Goal: Task Accomplishment & Management: Use online tool/utility

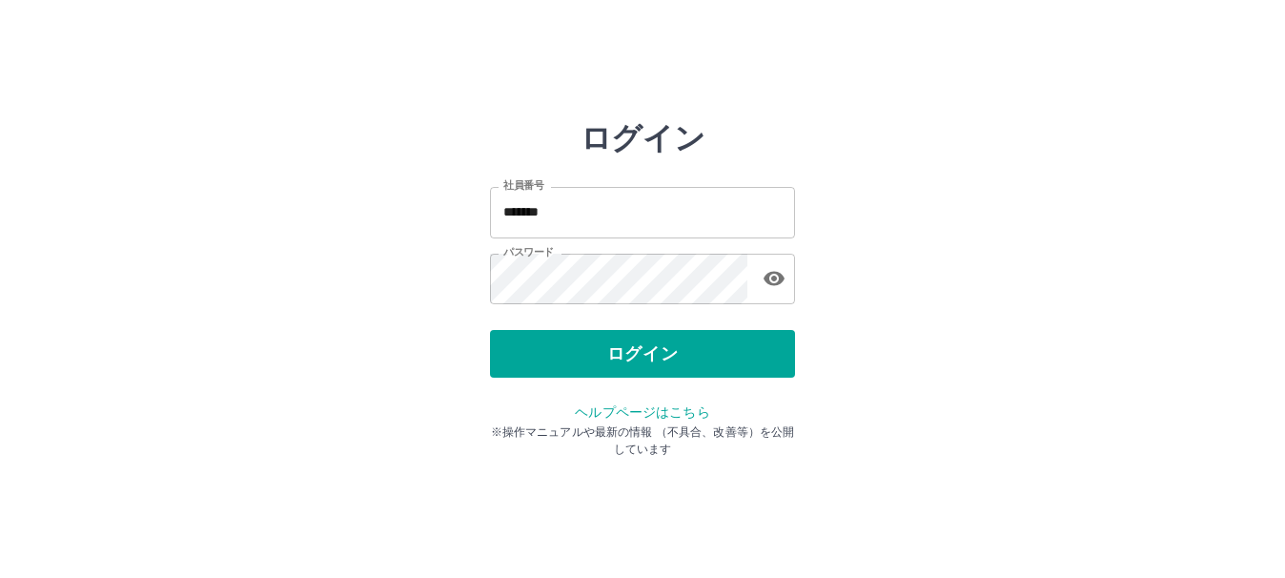
click at [550, 353] on button "ログイン" at bounding box center [642, 354] width 305 height 48
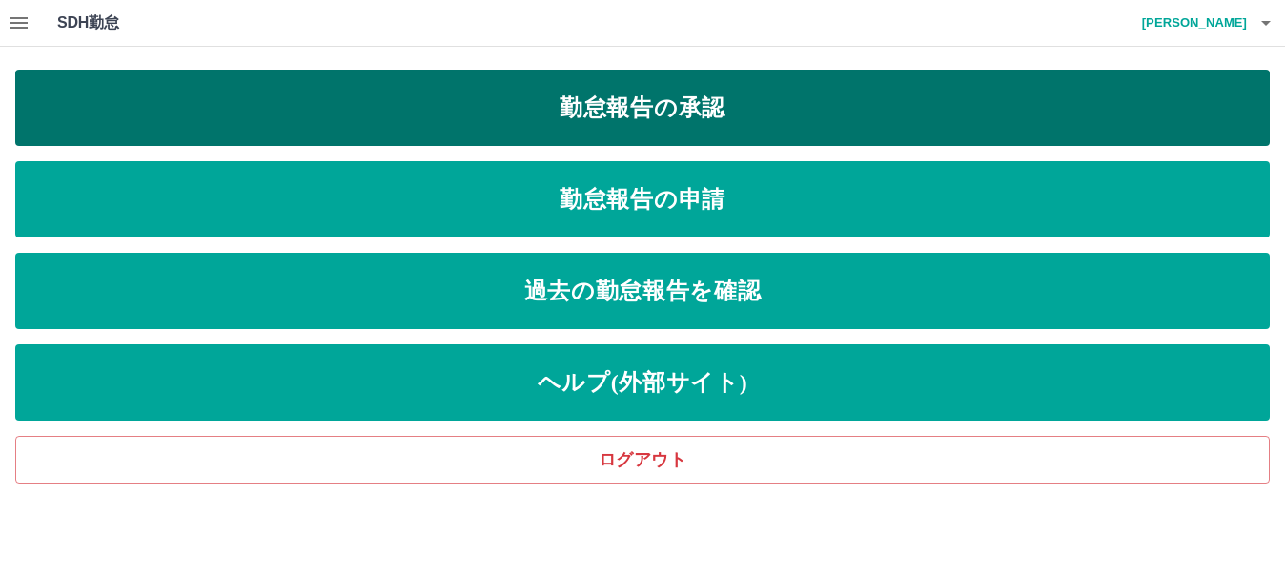
click at [425, 106] on link "勤怠報告の承認" at bounding box center [642, 108] width 1254 height 76
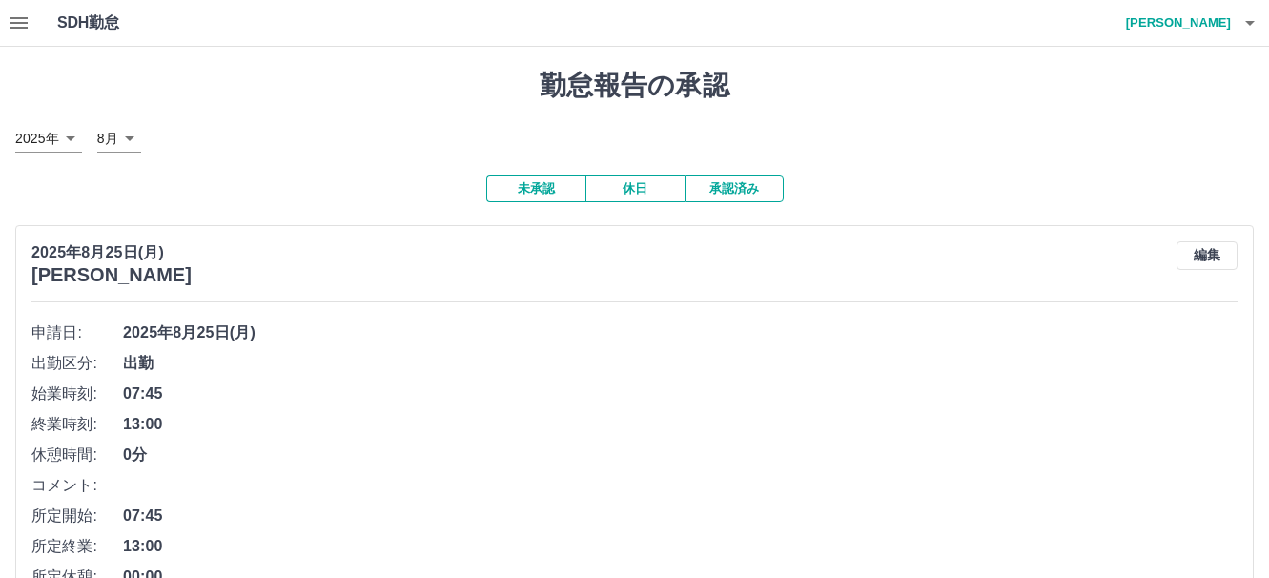
drag, startPoint x: 212, startPoint y: 187, endPoint x: 1021, endPoint y: 109, distance: 813.0
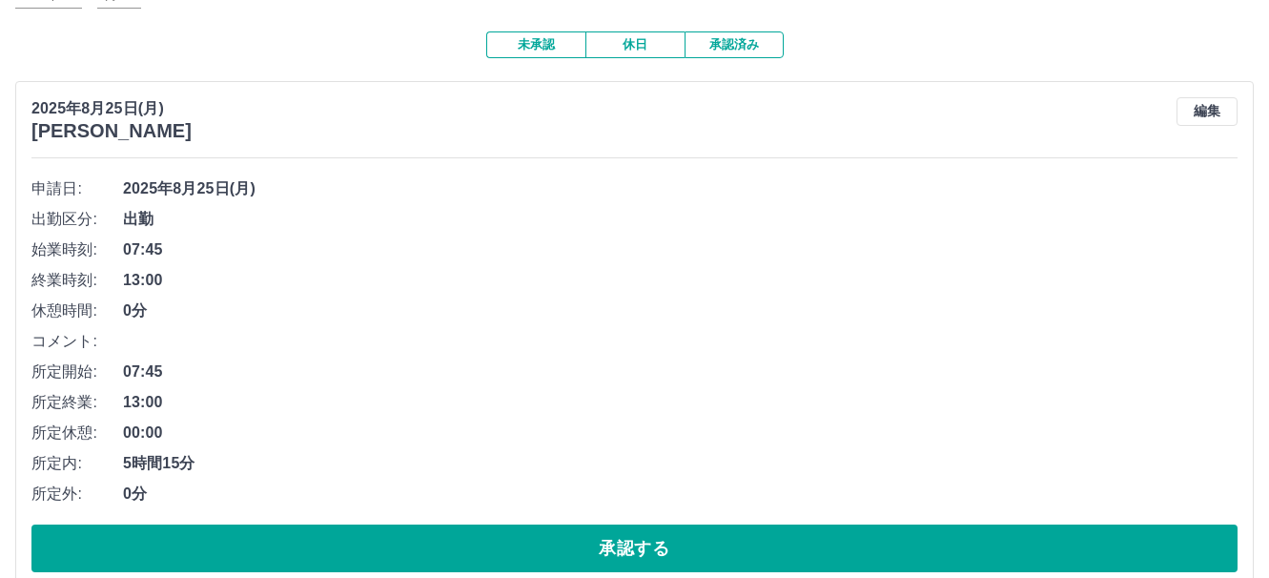
scroll to position [286, 0]
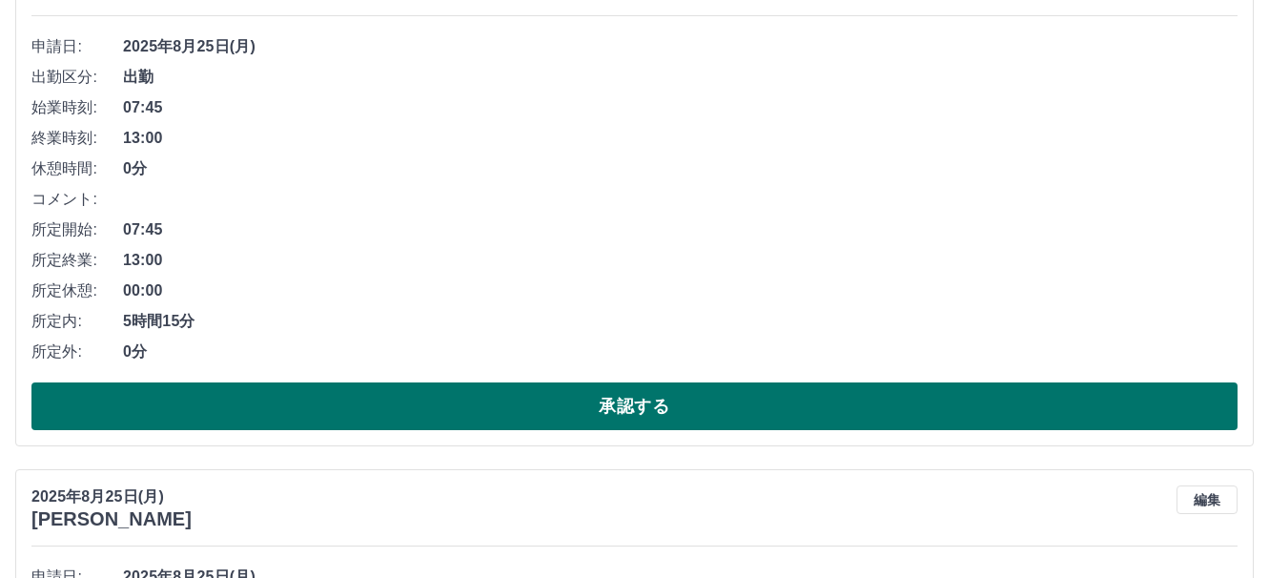
click at [332, 398] on button "承認する" at bounding box center [634, 406] width 1206 height 48
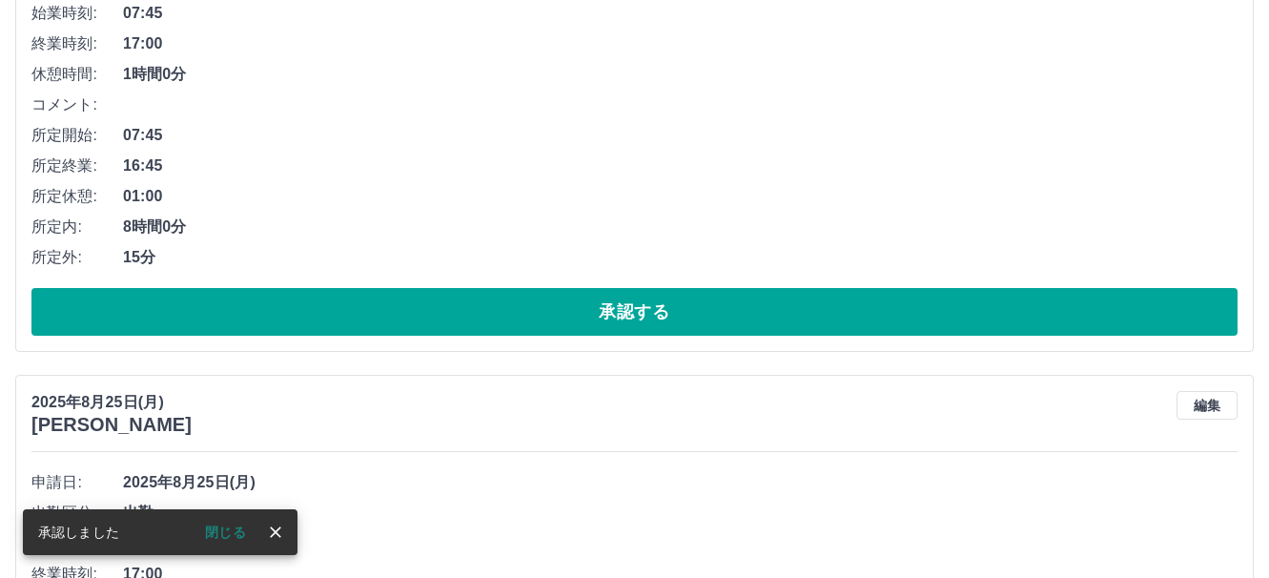
scroll to position [381, 0]
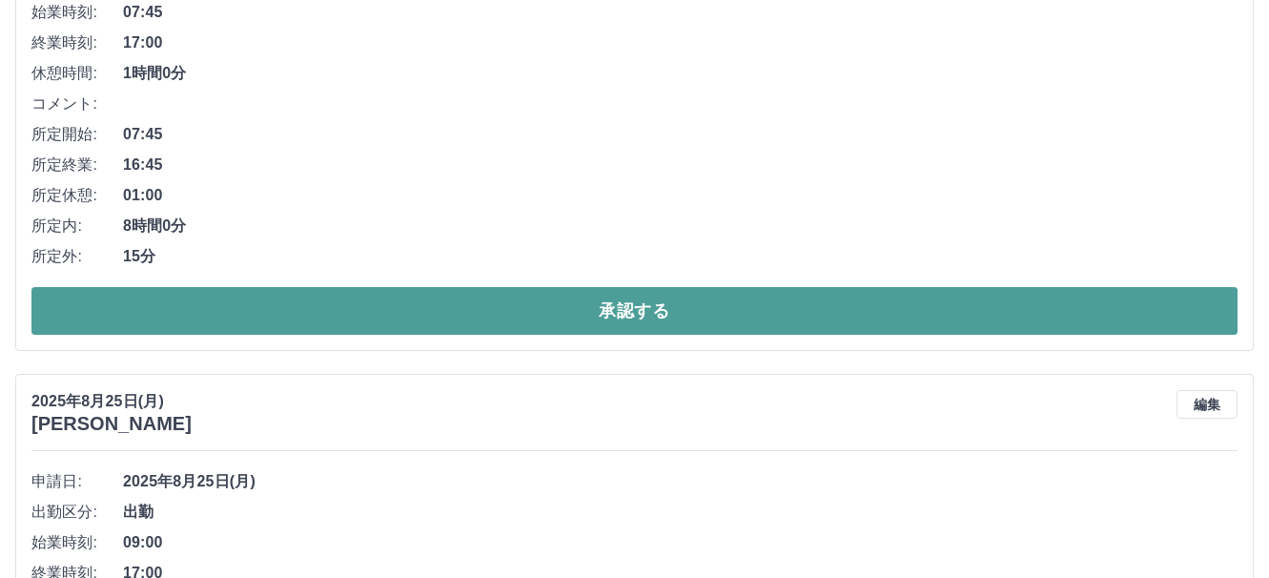
click at [342, 304] on button "承認する" at bounding box center [634, 311] width 1206 height 48
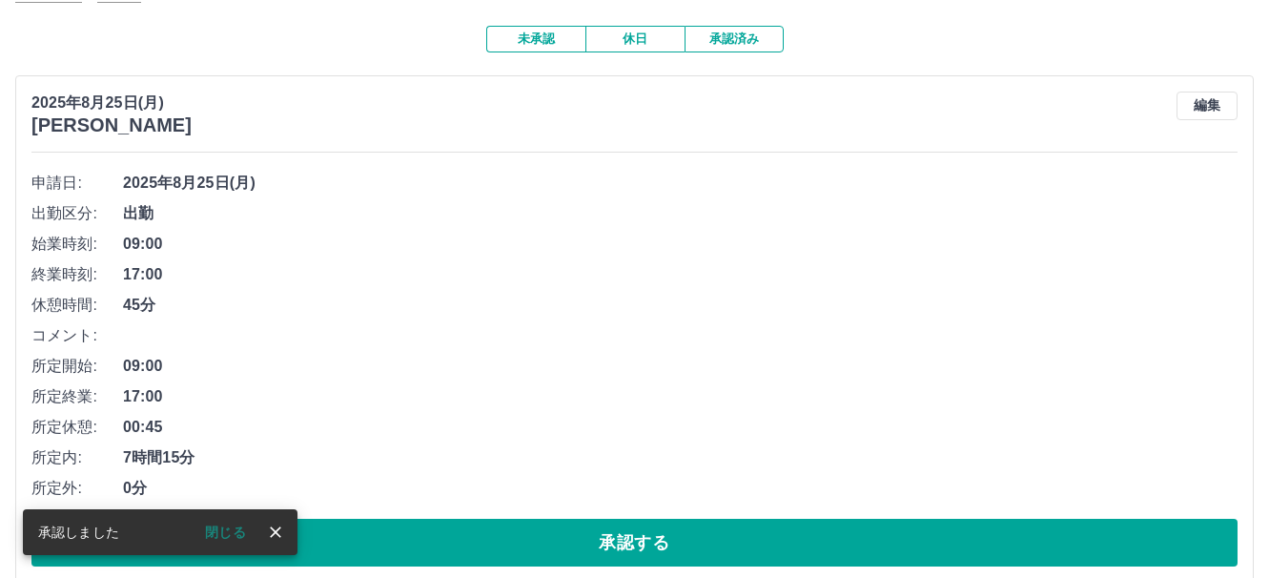
scroll to position [179, 0]
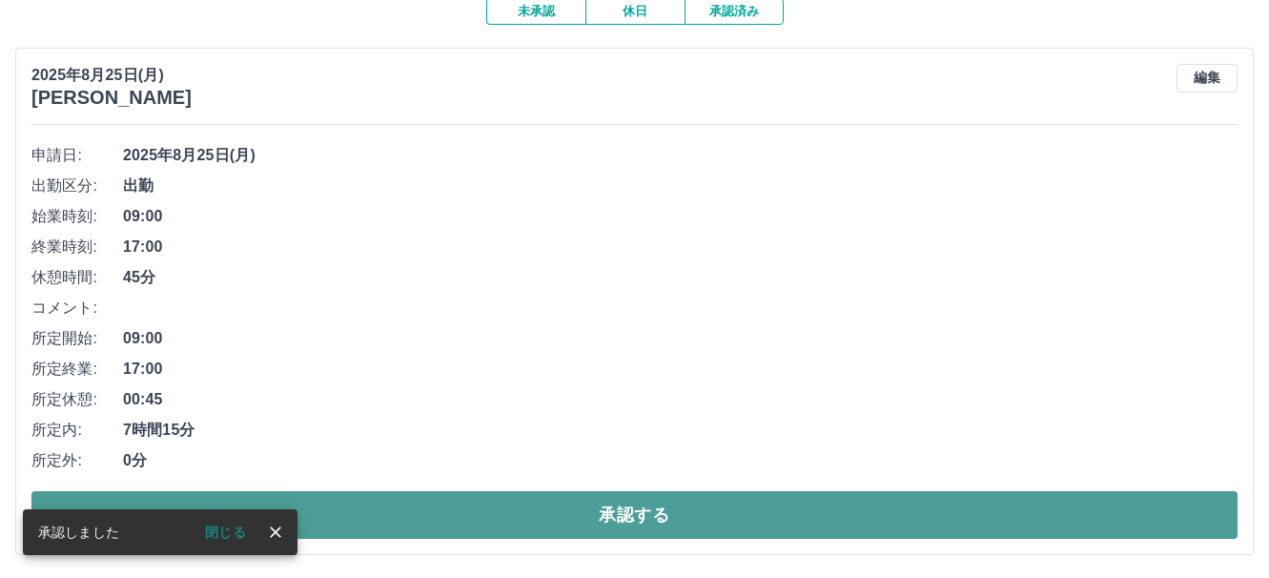
click at [404, 504] on button "承認する" at bounding box center [634, 515] width 1206 height 48
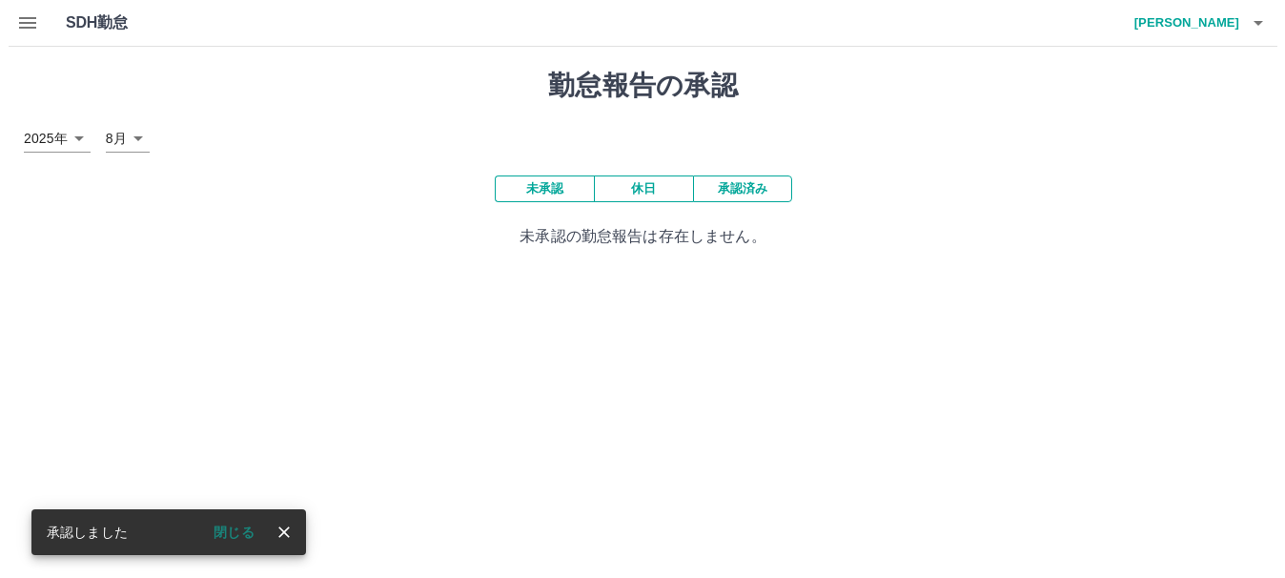
scroll to position [0, 0]
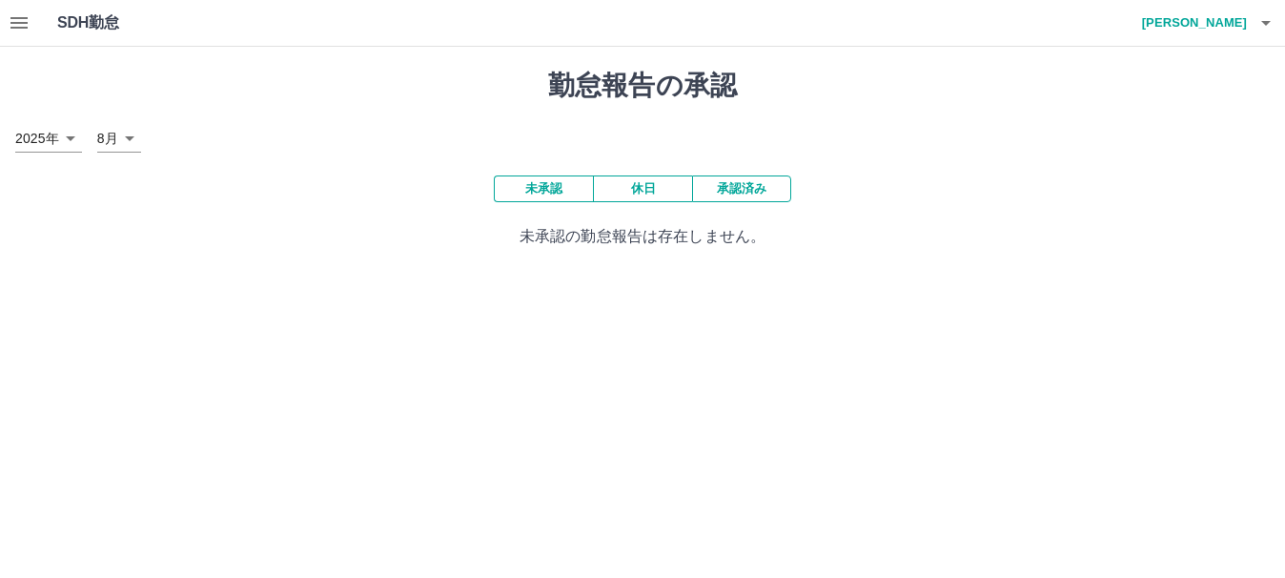
click at [865, 115] on div "勤怠報告の承認 2025年 **** 8月 * 未承認 休日 承認済み 未承認の勤怠報告は存在しません。" at bounding box center [642, 159] width 1285 height 224
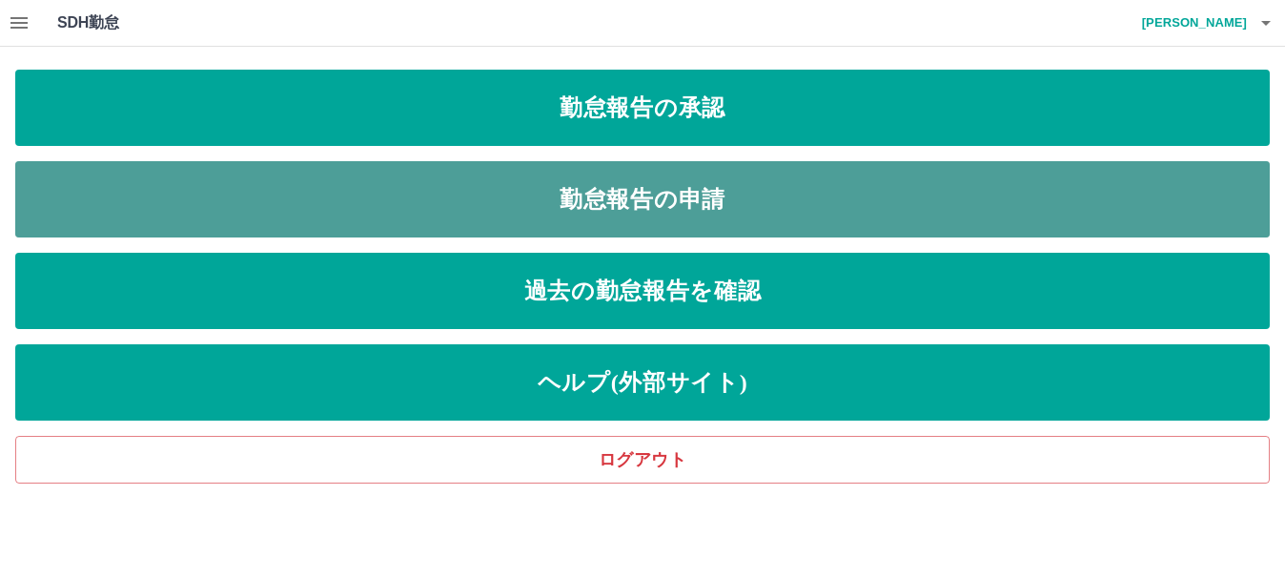
click at [612, 195] on link "勤怠報告の申請" at bounding box center [642, 199] width 1254 height 76
